Goal: Information Seeking & Learning: Learn about a topic

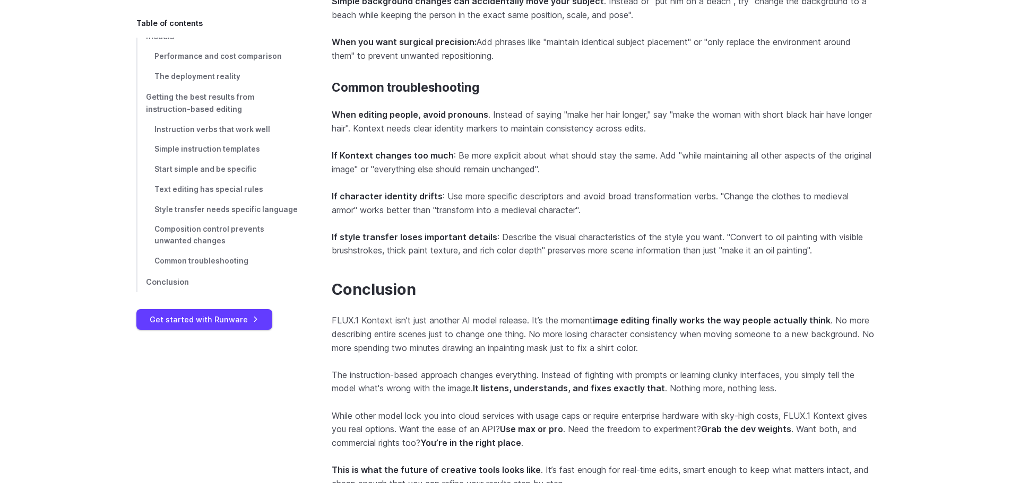
scroll to position [10357, 0]
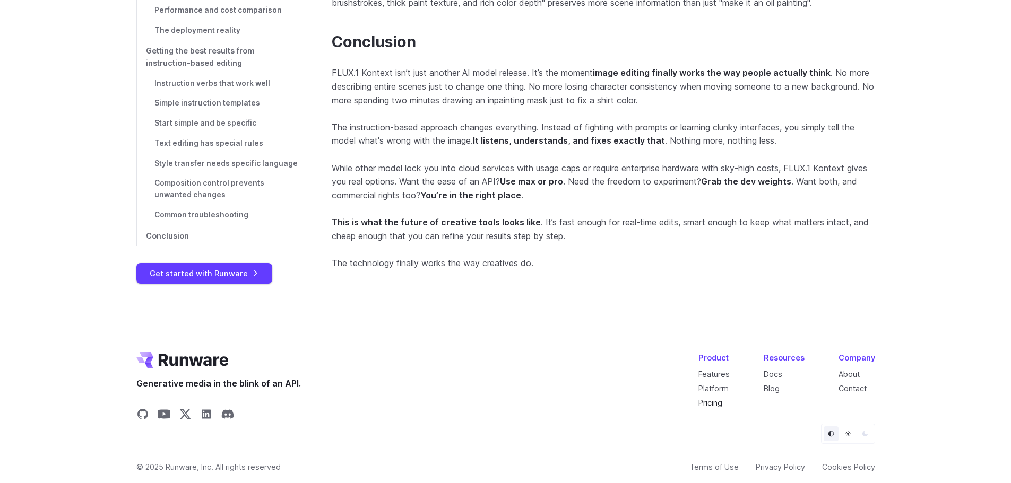
click at [719, 398] on link "Pricing" at bounding box center [710, 402] width 24 height 9
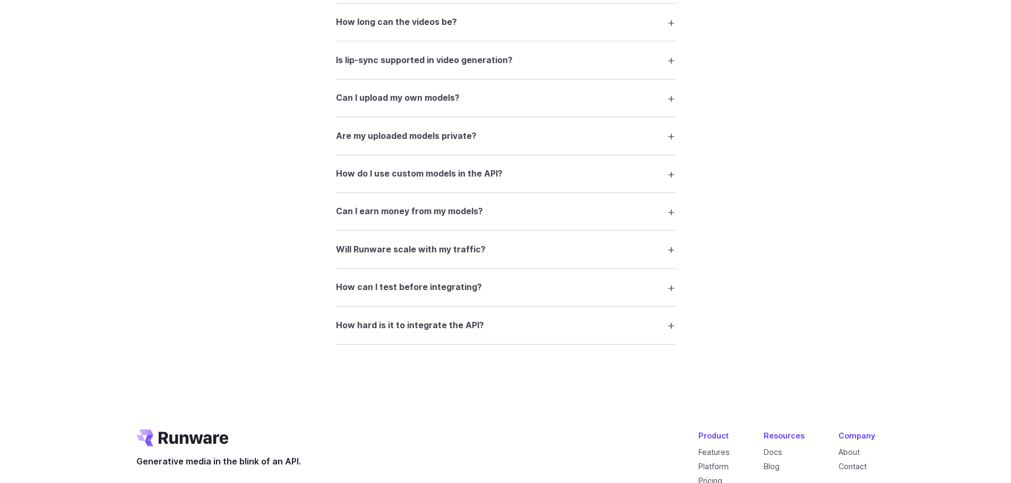
scroll to position [2016, 0]
click at [669, 213] on summary "Can I earn money from my models?" at bounding box center [506, 211] width 340 height 20
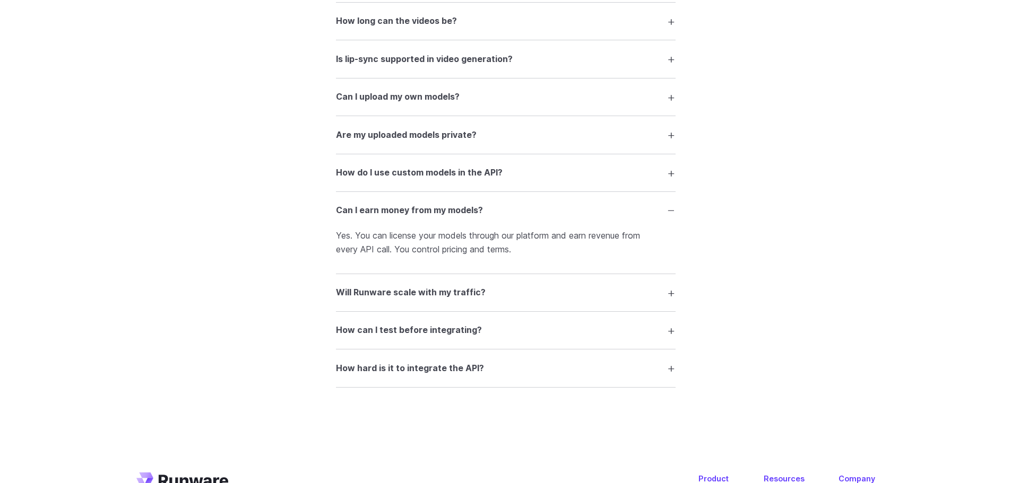
click at [667, 211] on summary "Can I earn money from my models?" at bounding box center [506, 211] width 340 height 20
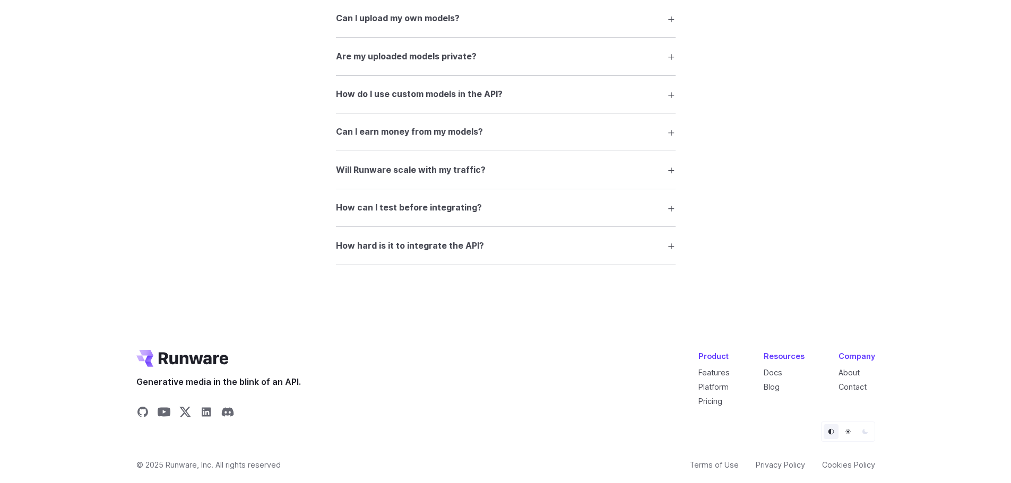
scroll to position [2101, 0]
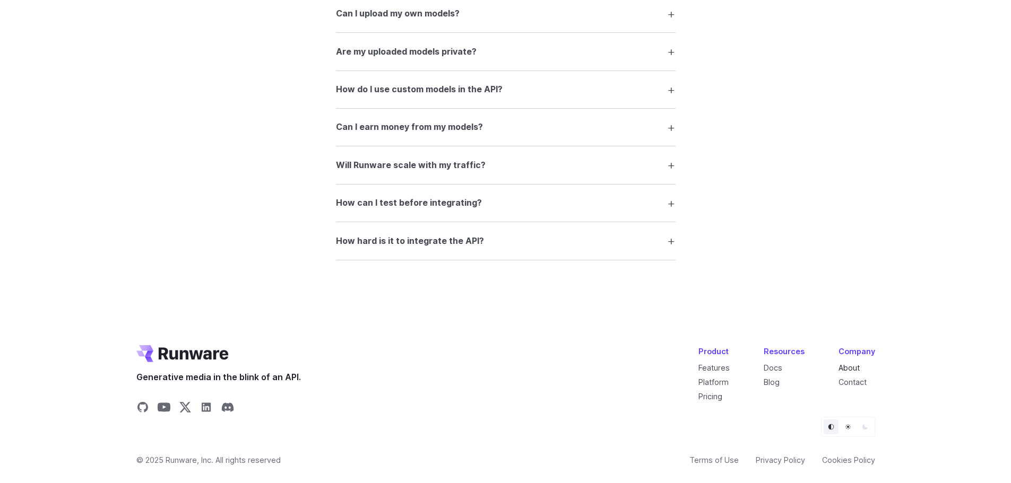
click at [854, 365] on link "About" at bounding box center [848, 367] width 21 height 9
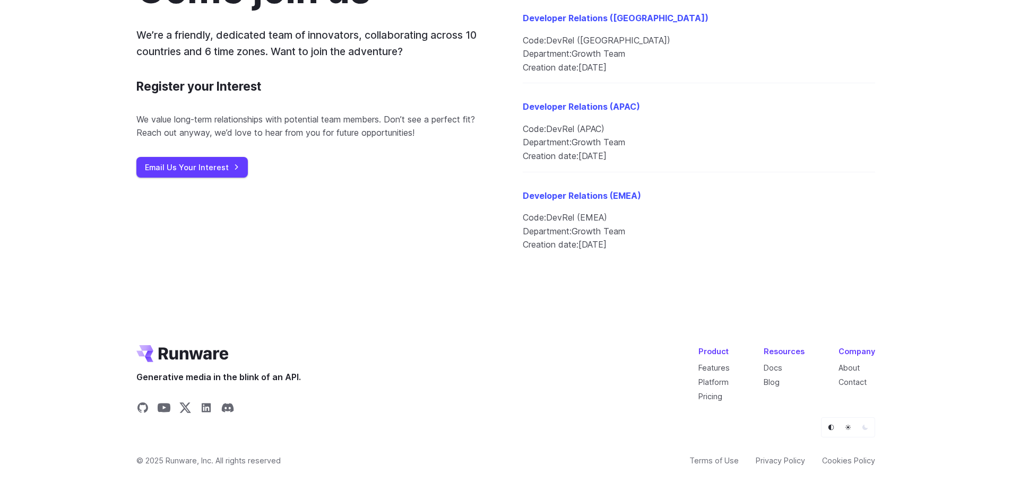
scroll to position [1311, 0]
click at [708, 457] on link "Terms of Use" at bounding box center [713, 460] width 49 height 12
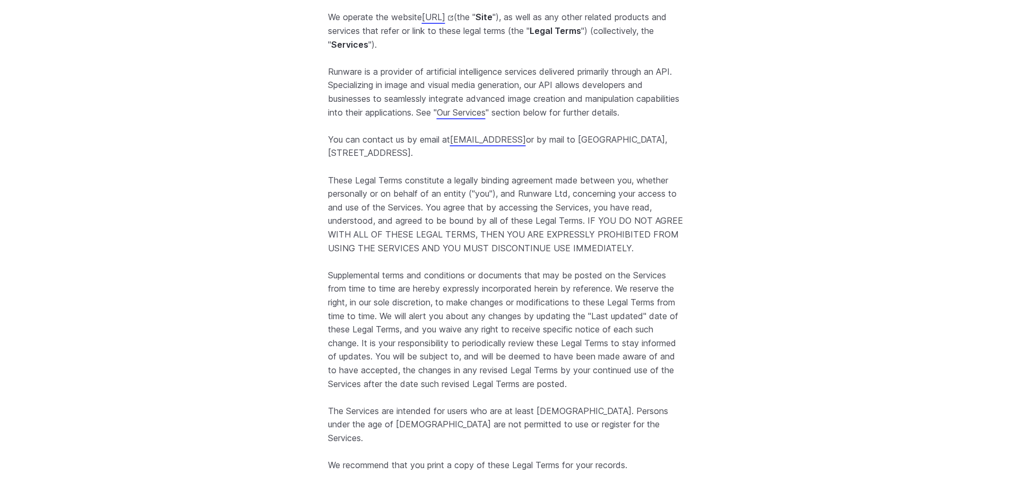
scroll to position [273, 0]
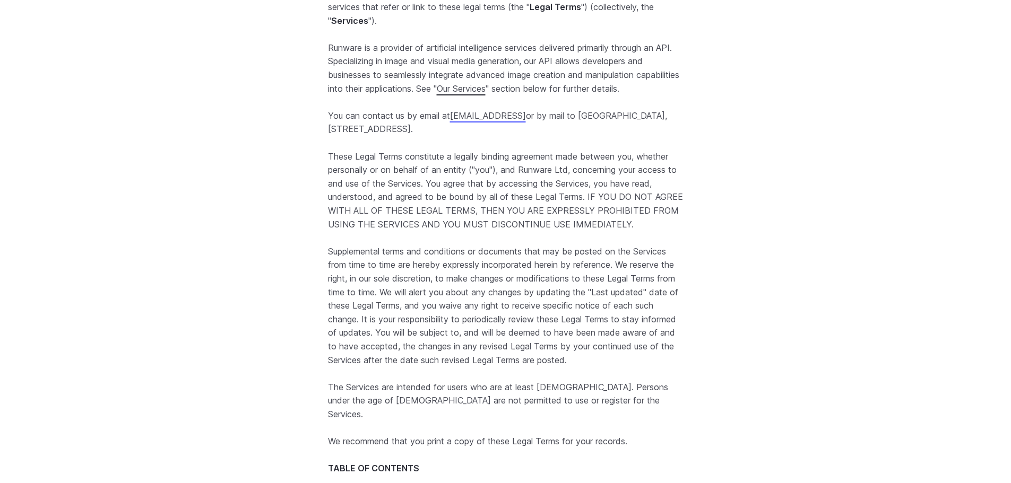
click at [485, 94] on link "Our Services" at bounding box center [461, 88] width 49 height 11
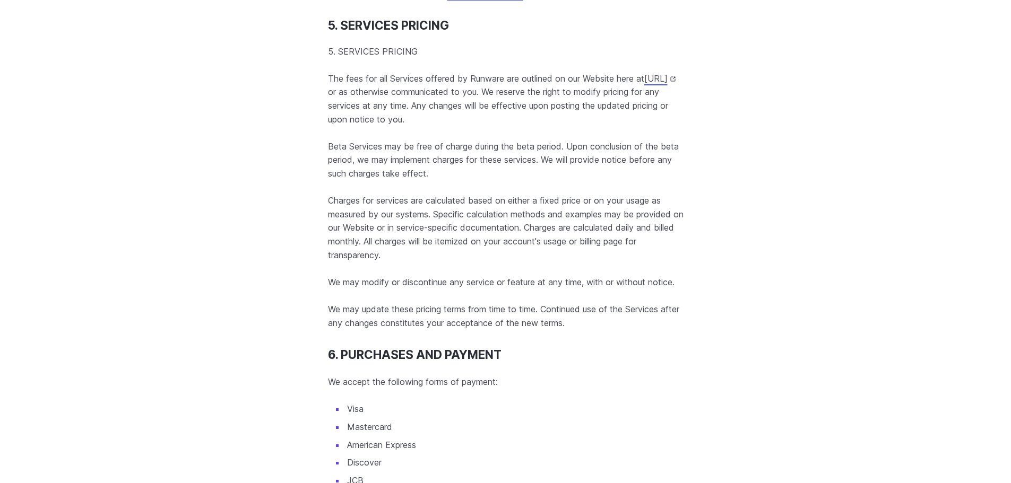
scroll to position [4409, 0]
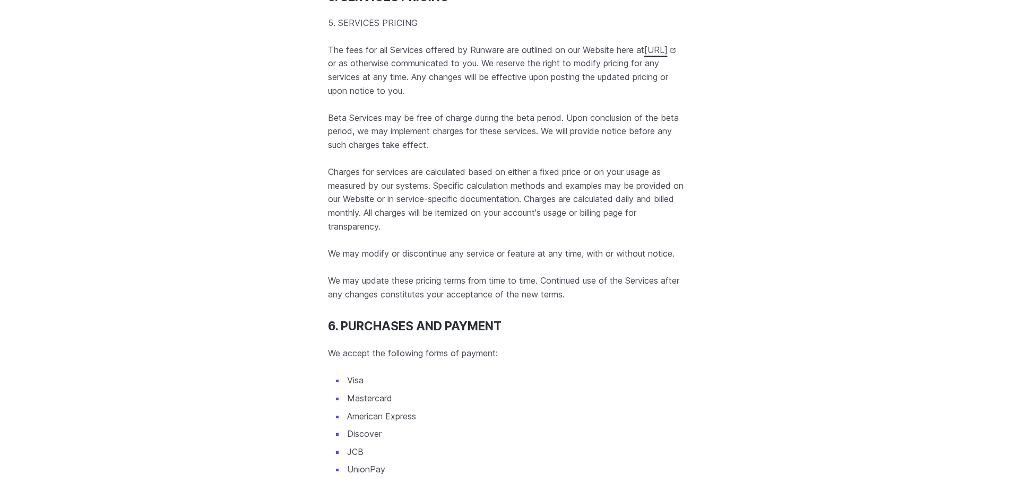
click at [644, 55] on link "https://runware.ai/pricing" at bounding box center [660, 50] width 32 height 11
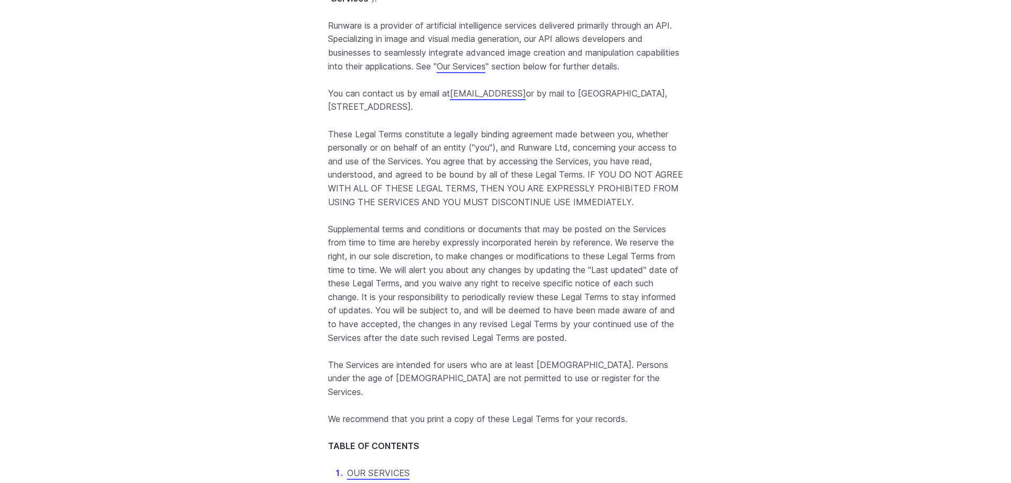
scroll to position [310, 0]
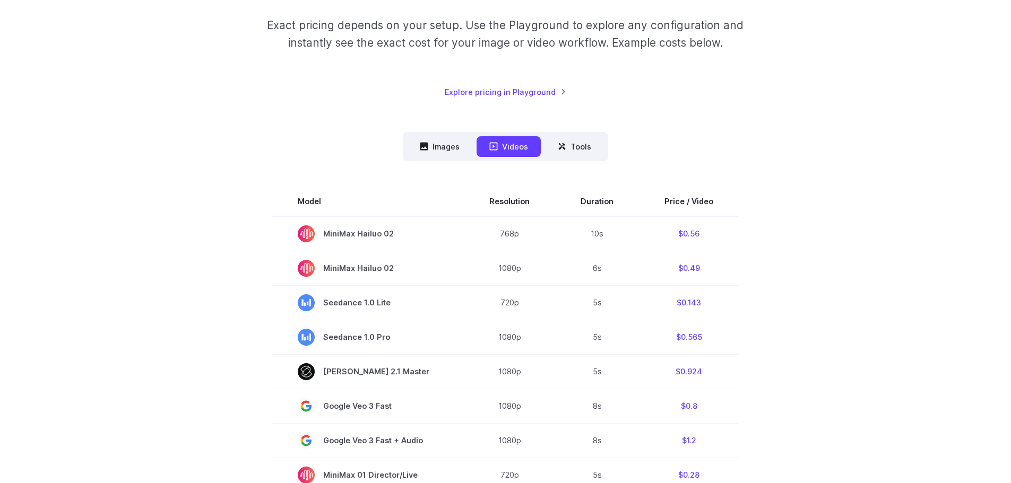
scroll to position [159, 0]
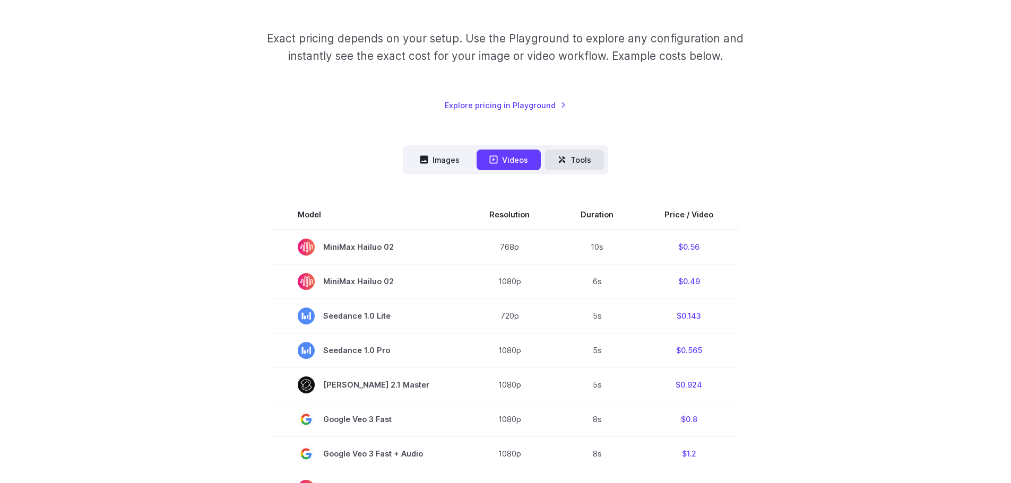
click at [588, 159] on button "Tools" at bounding box center [574, 160] width 59 height 21
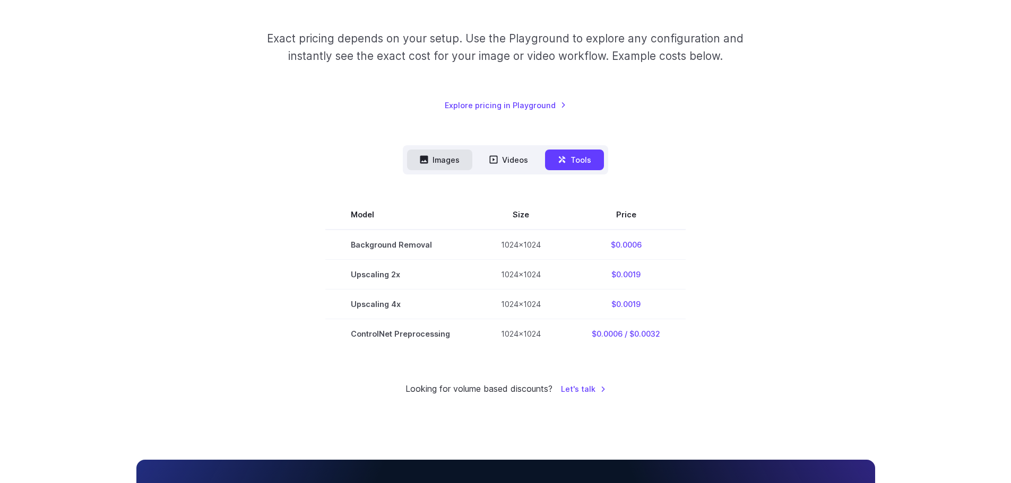
click at [431, 161] on button "Images" at bounding box center [439, 160] width 65 height 21
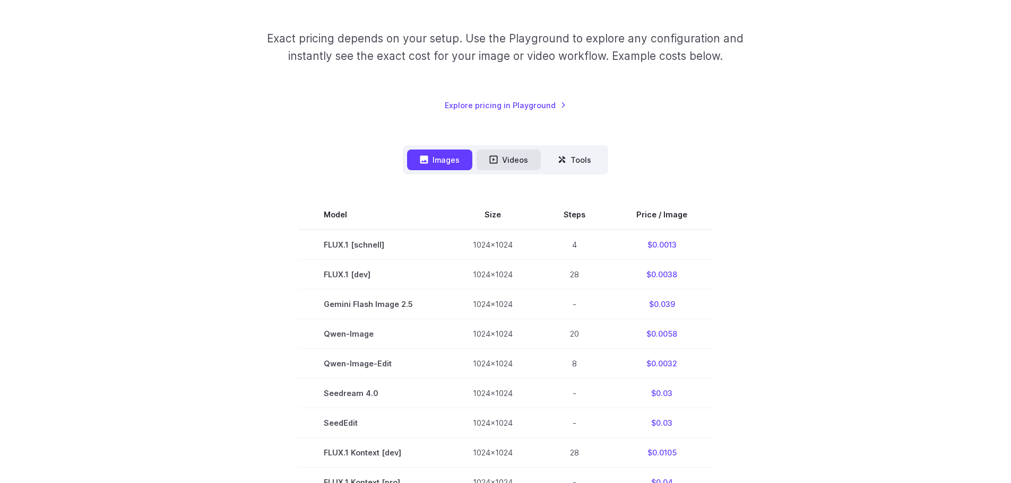
click at [519, 159] on button "Videos" at bounding box center [508, 160] width 64 height 21
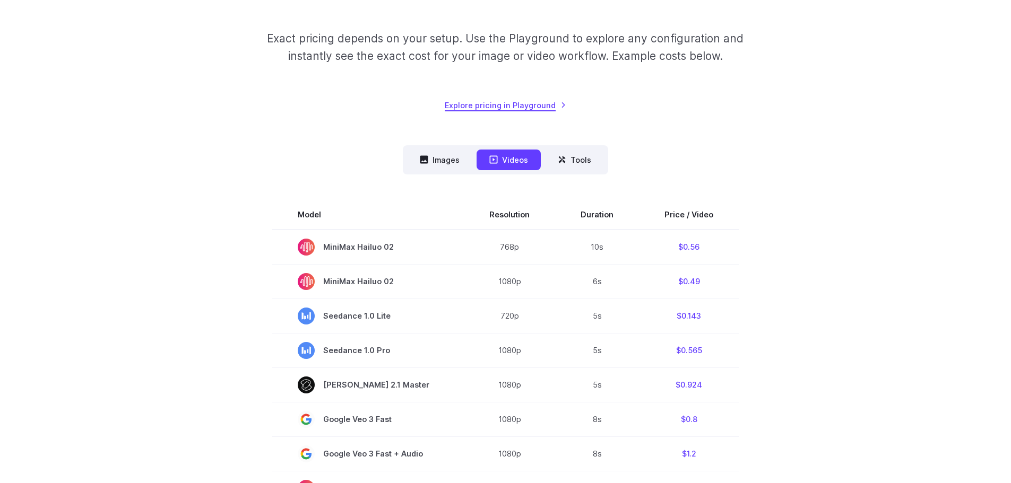
click at [544, 106] on link "Explore pricing in Playground" at bounding box center [506, 105] width 122 height 12
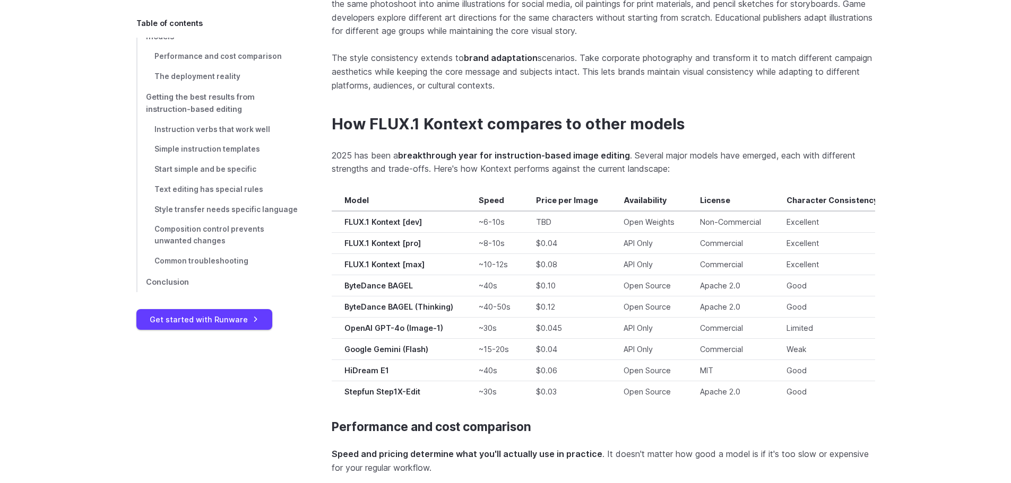
scroll to position [7428, 0]
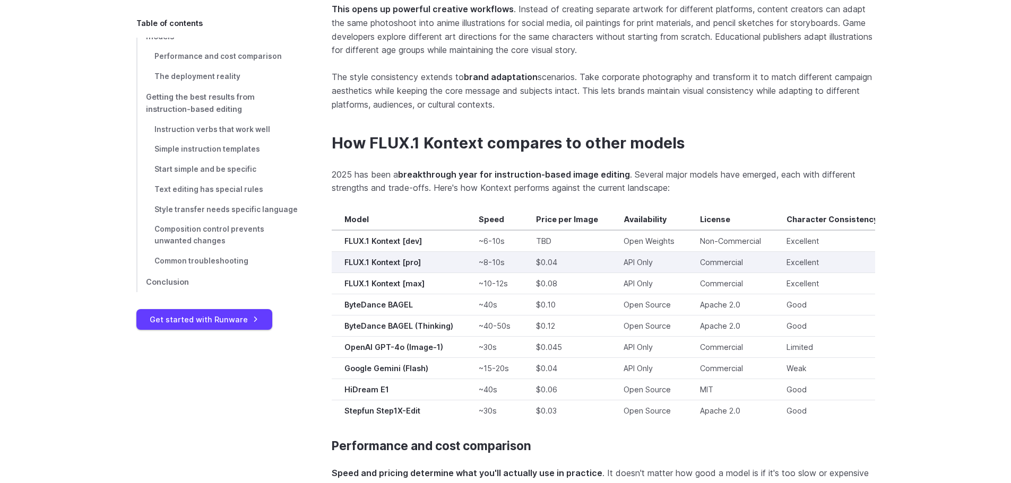
click at [717, 252] on td "Commercial" at bounding box center [730, 261] width 86 height 21
click at [641, 252] on td "API Only" at bounding box center [649, 261] width 76 height 21
click at [341, 252] on td "FLUX.1 Kontext [pro]" at bounding box center [399, 261] width 134 height 21
click at [809, 251] on td "Excellent" at bounding box center [832, 261] width 117 height 21
click at [499, 253] on td "~8-10s" at bounding box center [494, 261] width 57 height 21
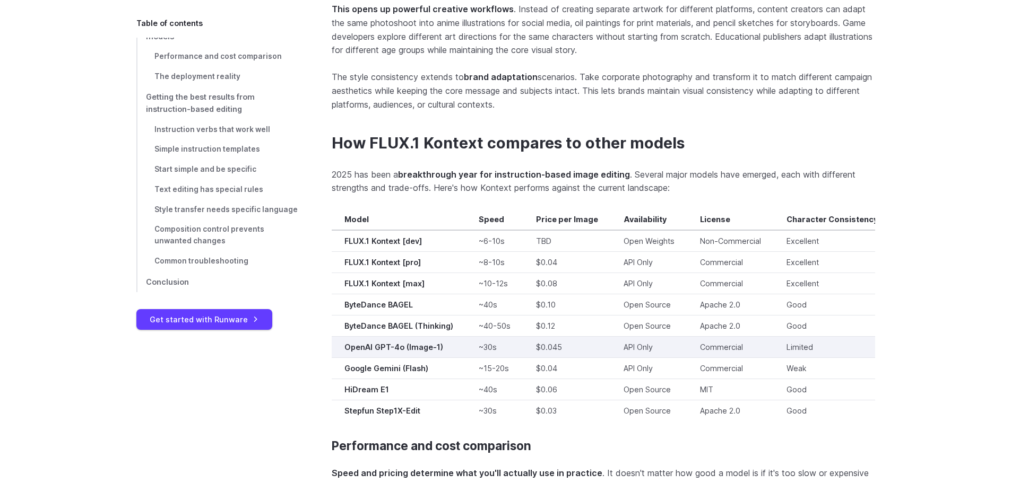
click at [639, 336] on td "API Only" at bounding box center [649, 346] width 76 height 21
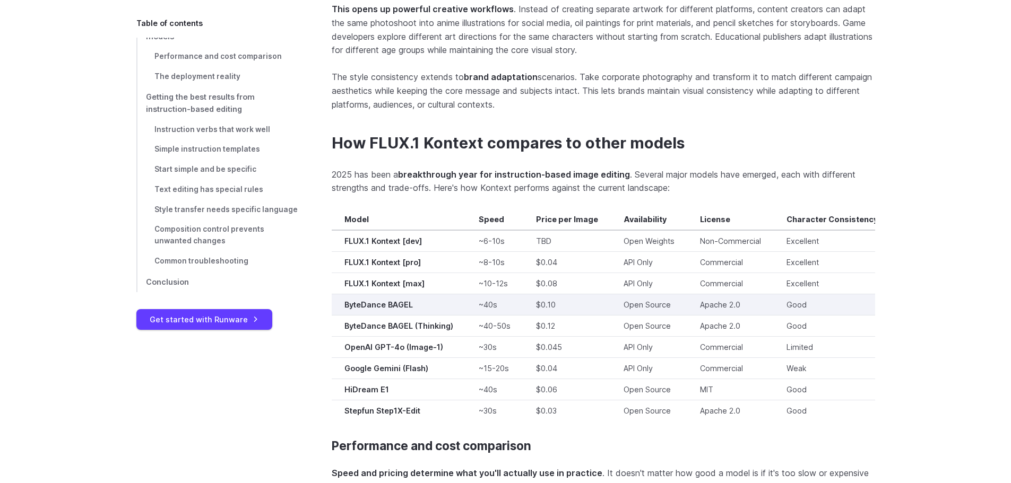
drag, startPoint x: 641, startPoint y: 310, endPoint x: 641, endPoint y: 292, distance: 18.0
click at [641, 315] on td "Open Source" at bounding box center [649, 325] width 76 height 21
click at [643, 294] on td "Open Source" at bounding box center [649, 304] width 76 height 21
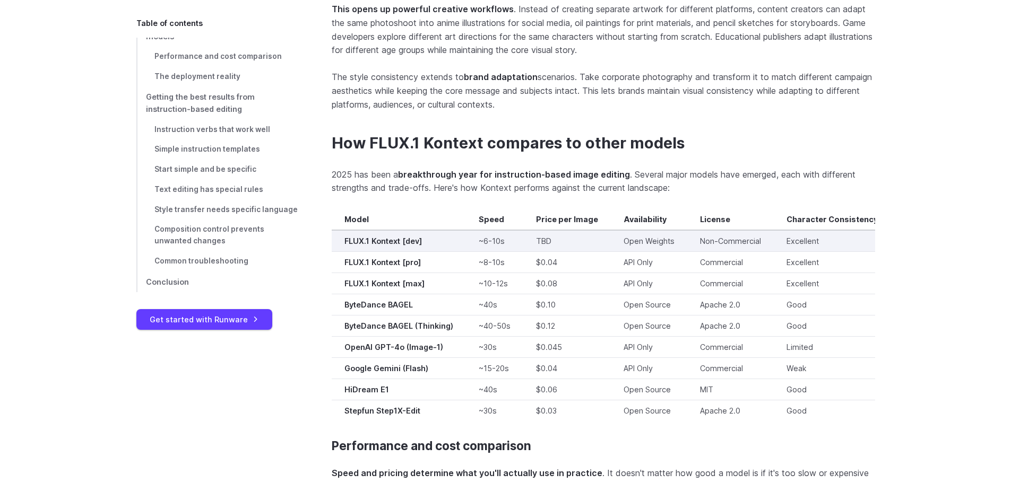
drag, startPoint x: 643, startPoint y: 272, endPoint x: 642, endPoint y: 236, distance: 36.1
click at [643, 259] on tbody "Model Speed Price per Image Availability License Character Consistency Text Pre…" at bounding box center [659, 315] width 655 height 212
click at [642, 235] on td "Open Weights" at bounding box center [649, 241] width 76 height 22
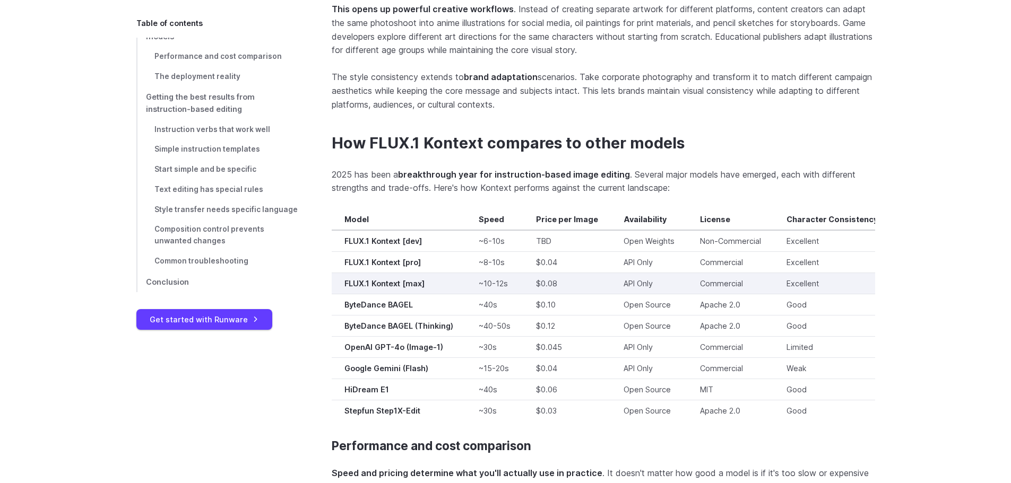
click at [408, 279] on strong "FLUX.1 Kontext [max]" at bounding box center [384, 283] width 80 height 9
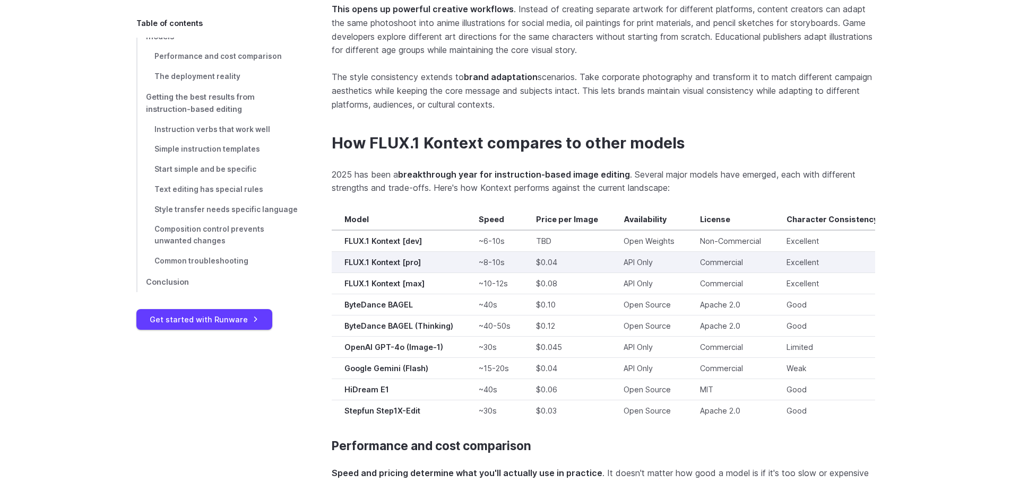
click at [408, 259] on td "FLUX.1 Kontext [pro]" at bounding box center [399, 261] width 134 height 21
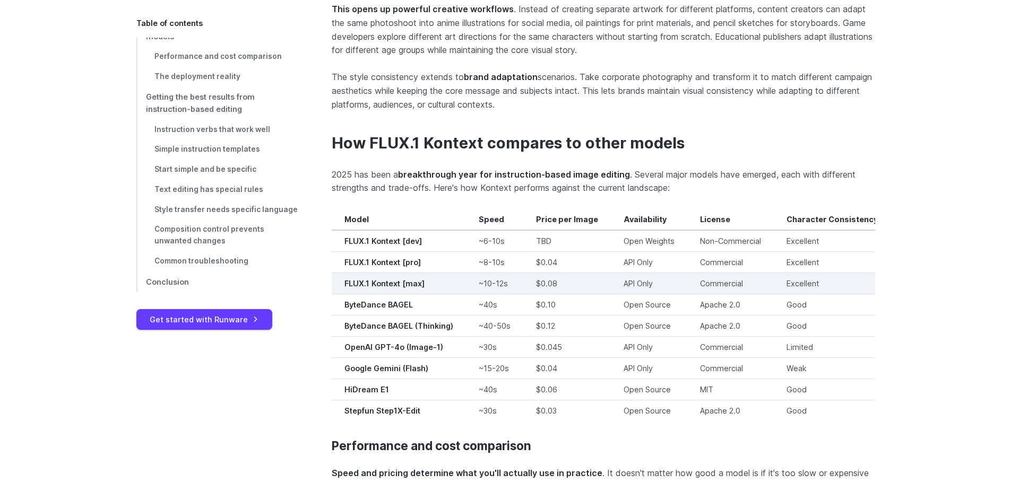
click at [415, 279] on strong "FLUX.1 Kontext [max]" at bounding box center [384, 283] width 80 height 9
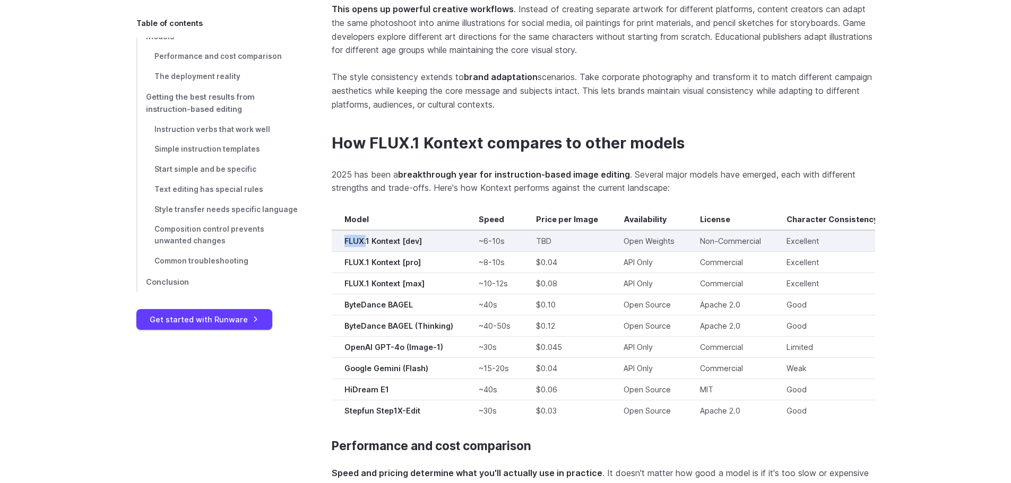
drag, startPoint x: 344, startPoint y: 227, endPoint x: 366, endPoint y: 231, distance: 21.5
click at [366, 237] on strong "FLUX.1 Kontext [dev]" at bounding box center [382, 241] width 77 height 9
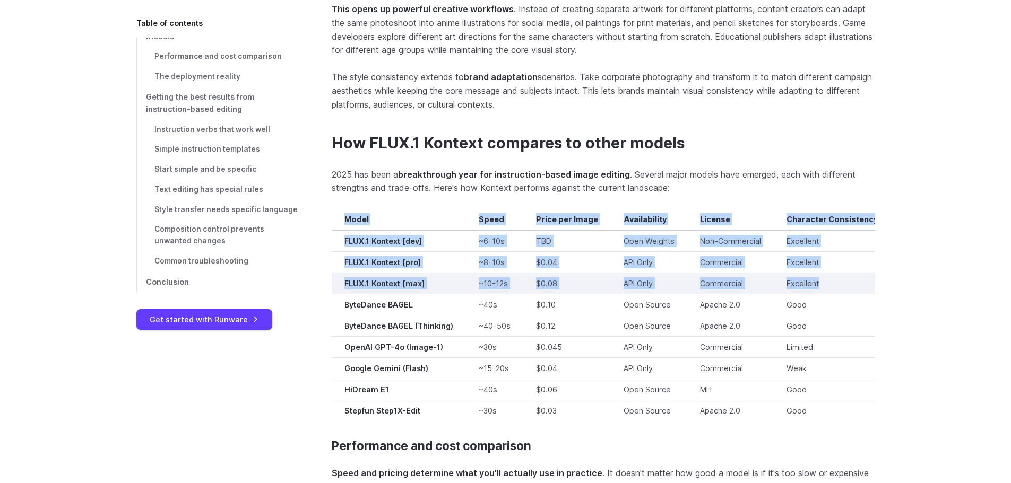
drag, startPoint x: 344, startPoint y: 208, endPoint x: 822, endPoint y: 275, distance: 482.8
click at [822, 275] on tbody "Model Speed Price per Image Availability License Character Consistency Text Pre…" at bounding box center [659, 315] width 655 height 212
copy tbody "Model Speed Price per Image Availability License Character Consistency Text Pre…"
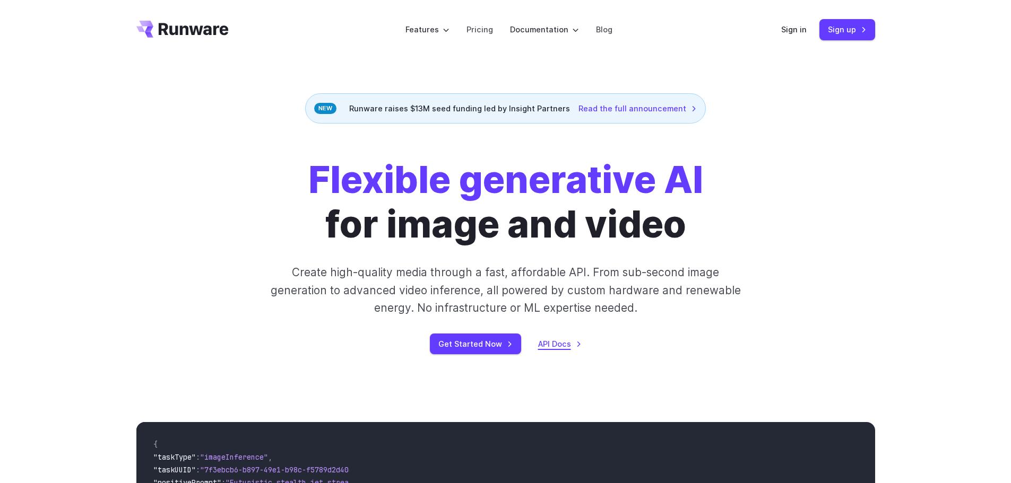
click at [557, 342] on link "API Docs" at bounding box center [560, 344] width 44 height 12
